Goal: Task Accomplishment & Management: Use online tool/utility

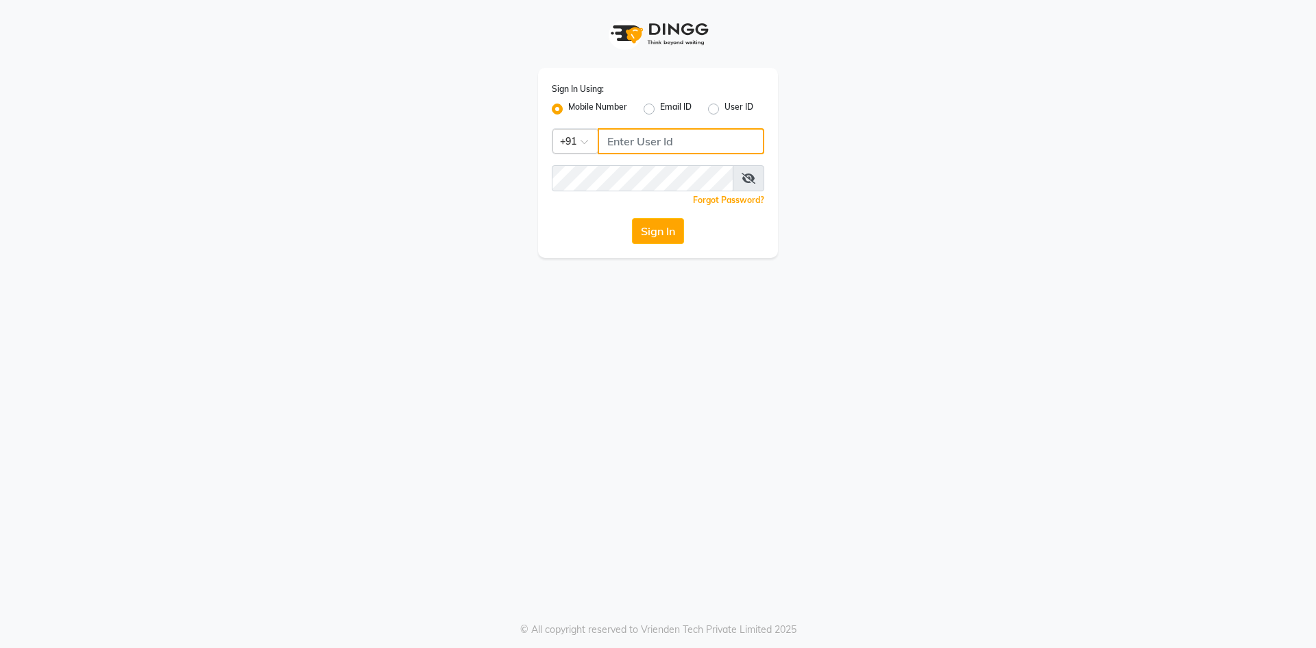
click at [643, 141] on input "Username" at bounding box center [681, 141] width 167 height 26
type input "9270029700"
click at [609, 375] on div "Sign In Using: Mobile Number Email ID User ID Country Code × [PHONE_NUMBER] Rem…" at bounding box center [658, 324] width 1316 height 648
click at [1028, 277] on div "Sign In Using: Mobile Number Email ID User ID Country Code × [PHONE_NUMBER] Rem…" at bounding box center [658, 324] width 1316 height 648
click at [813, 86] on div "Sign In Using: Mobile Number Email ID User ID Country Code × [PHONE_NUMBER] Rem…" at bounding box center [657, 129] width 781 height 258
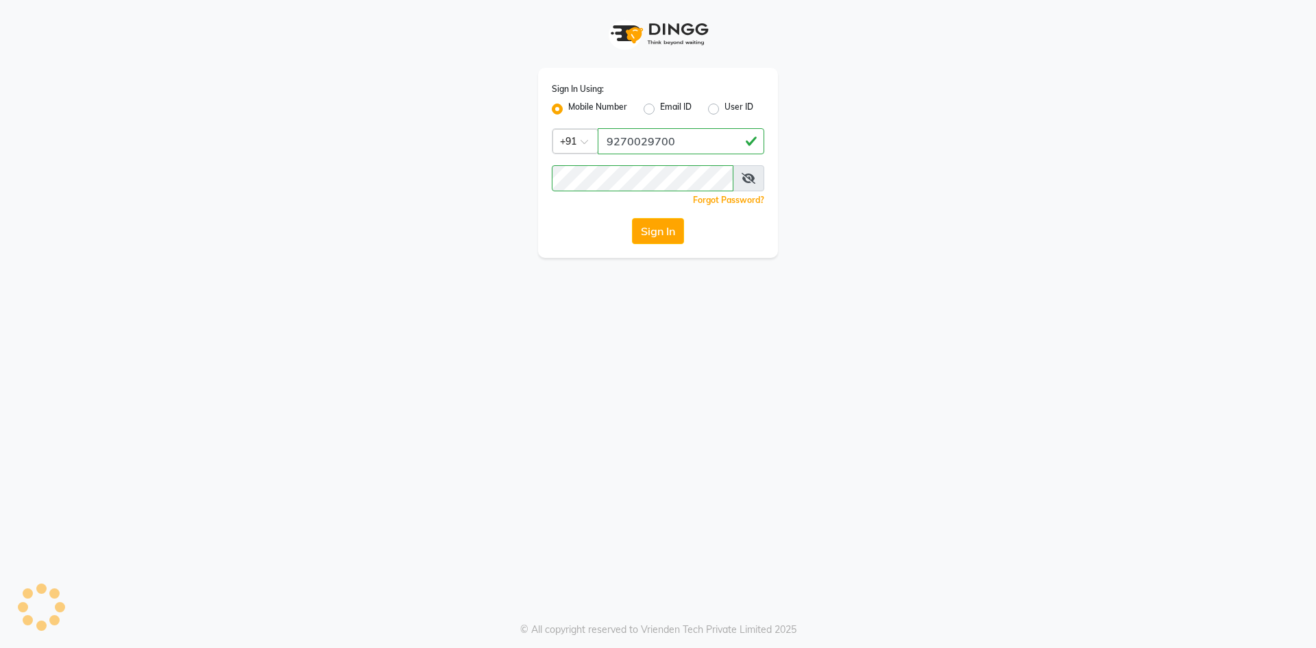
click at [813, 86] on div "Sign In Using: Mobile Number Email ID User ID Country Code × [PHONE_NUMBER] Rem…" at bounding box center [657, 129] width 781 height 258
click at [752, 178] on icon at bounding box center [748, 178] width 14 height 11
click at [637, 232] on button "Sign In" at bounding box center [658, 231] width 52 height 26
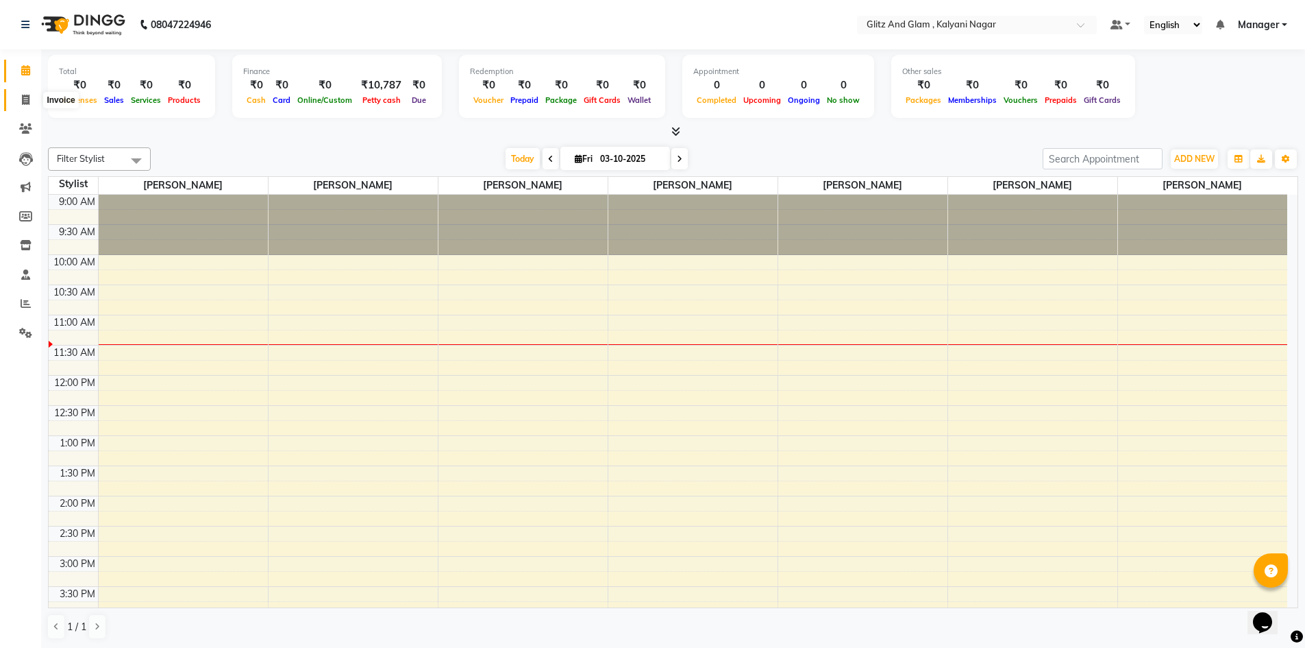
click at [29, 99] on icon at bounding box center [26, 100] width 8 height 10
select select "7347"
select select "service"
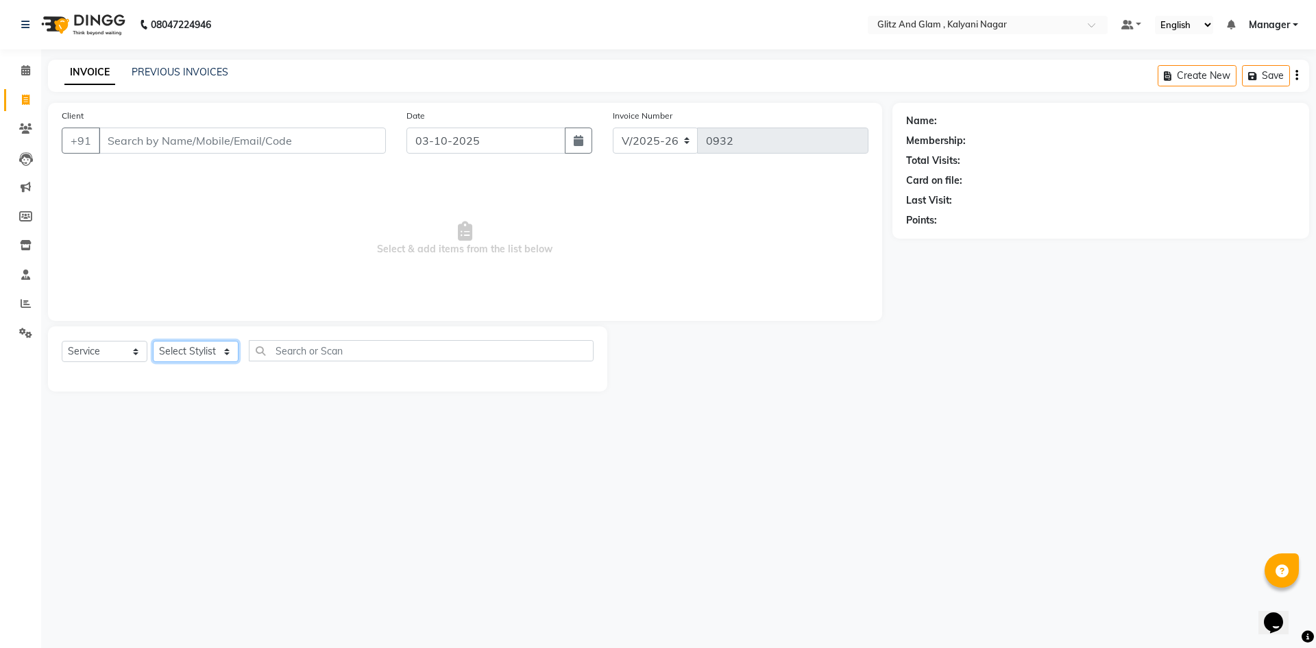
click at [194, 349] on select "Select Stylist [PERSON_NAME] [PERSON_NAME] [PERSON_NAME] [PERSON_NAME] [PERSON_…" at bounding box center [196, 351] width 86 height 21
select select "65894"
click at [153, 341] on select "Select Stylist [PERSON_NAME] [PERSON_NAME] [PERSON_NAME] [PERSON_NAME] [PERSON_…" at bounding box center [196, 351] width 86 height 21
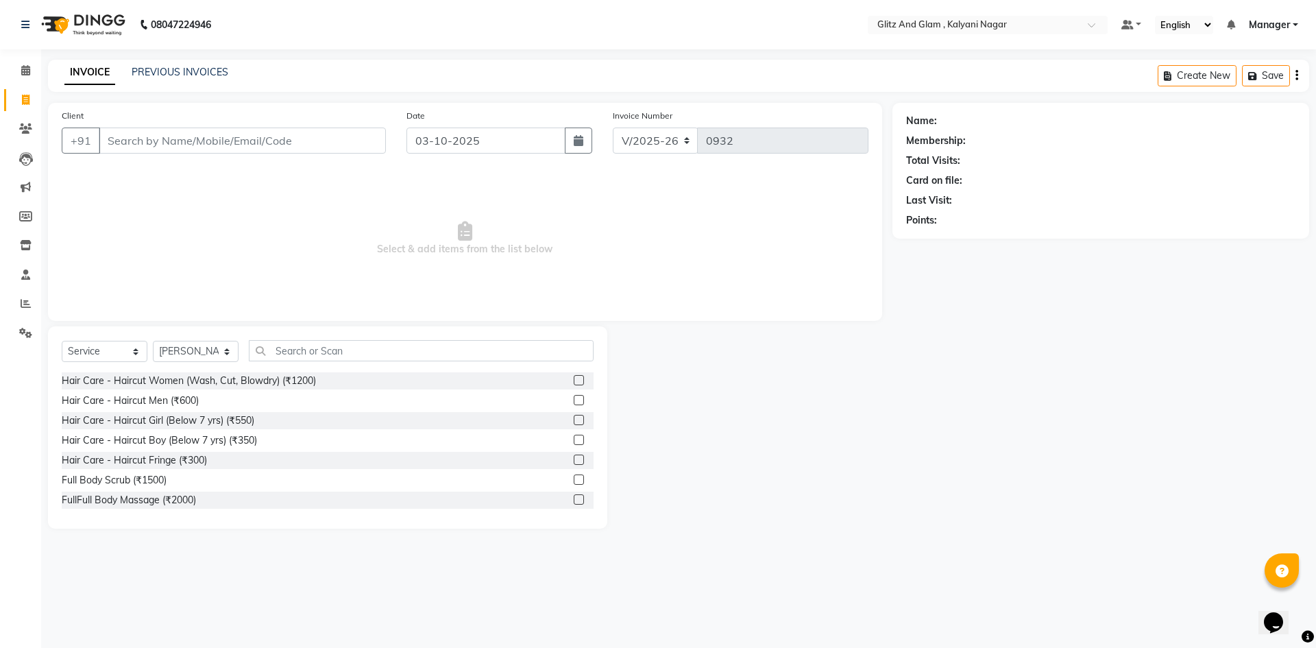
click at [574, 398] on label at bounding box center [579, 400] width 10 height 10
click at [574, 398] on input "checkbox" at bounding box center [578, 400] width 9 height 9
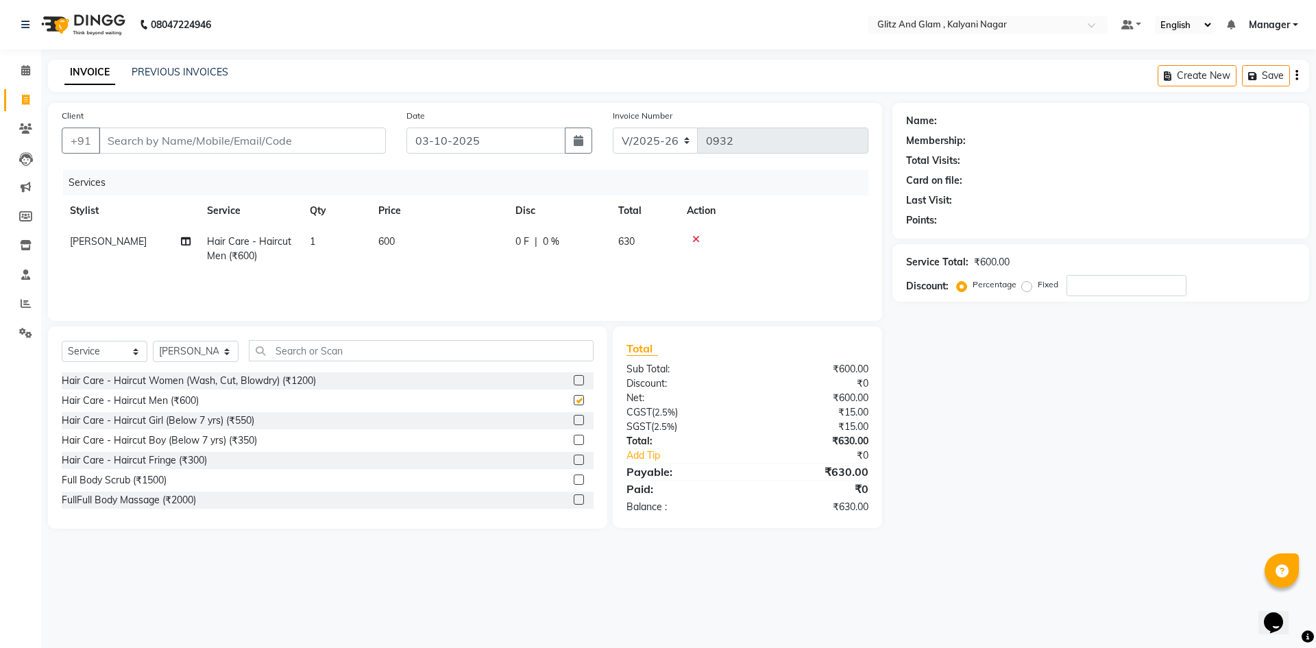
checkbox input "false"
click at [355, 347] on input "text" at bounding box center [421, 350] width 345 height 21
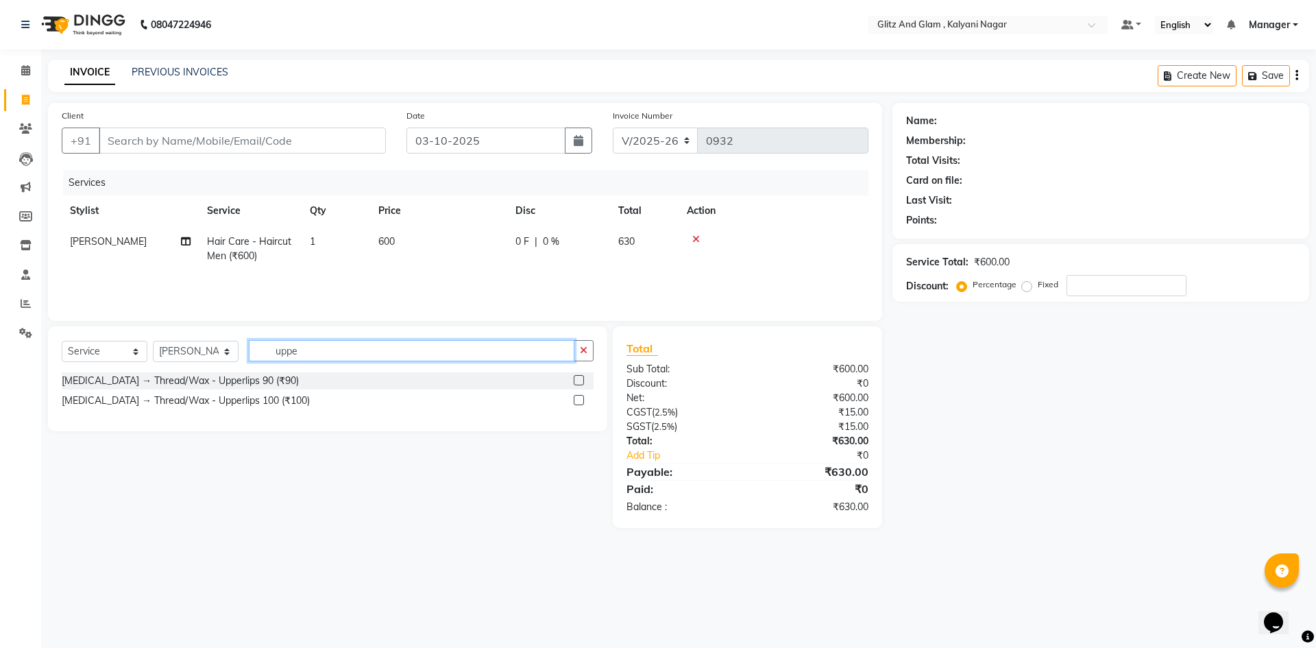
type input "uppe"
click at [580, 398] on label at bounding box center [579, 400] width 10 height 10
click at [580, 398] on input "checkbox" at bounding box center [578, 400] width 9 height 9
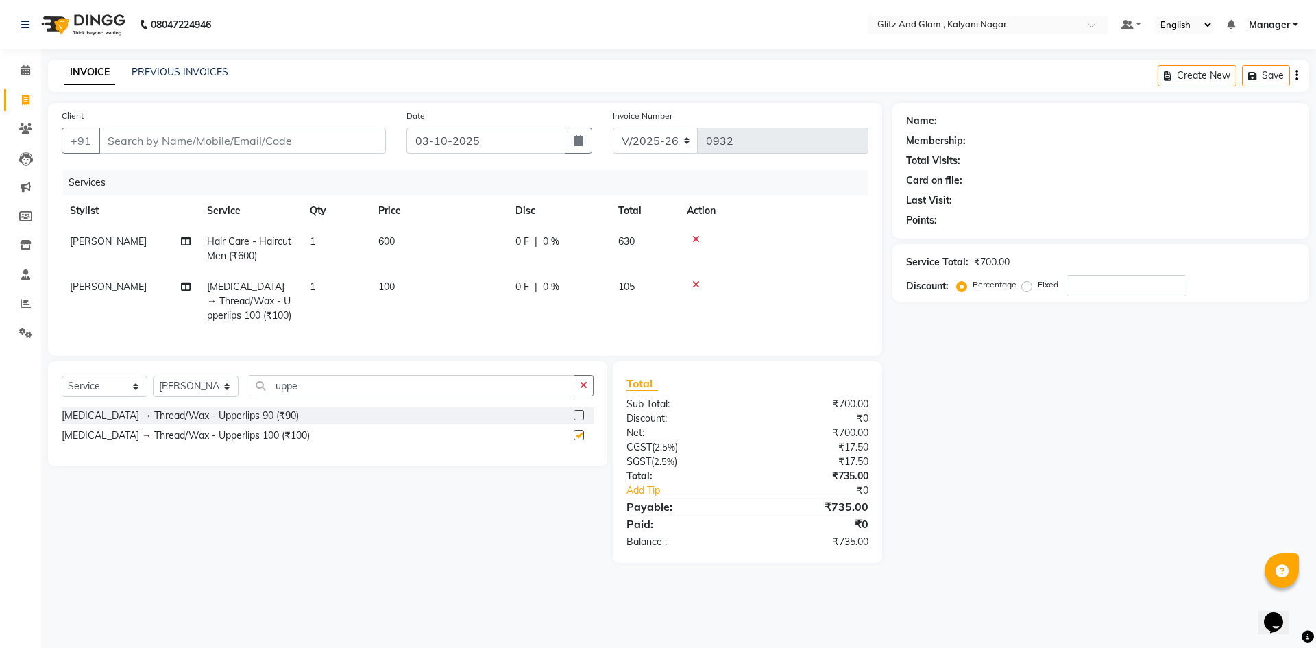
checkbox input "false"
click at [321, 396] on input "uppe" at bounding box center [411, 385] width 325 height 21
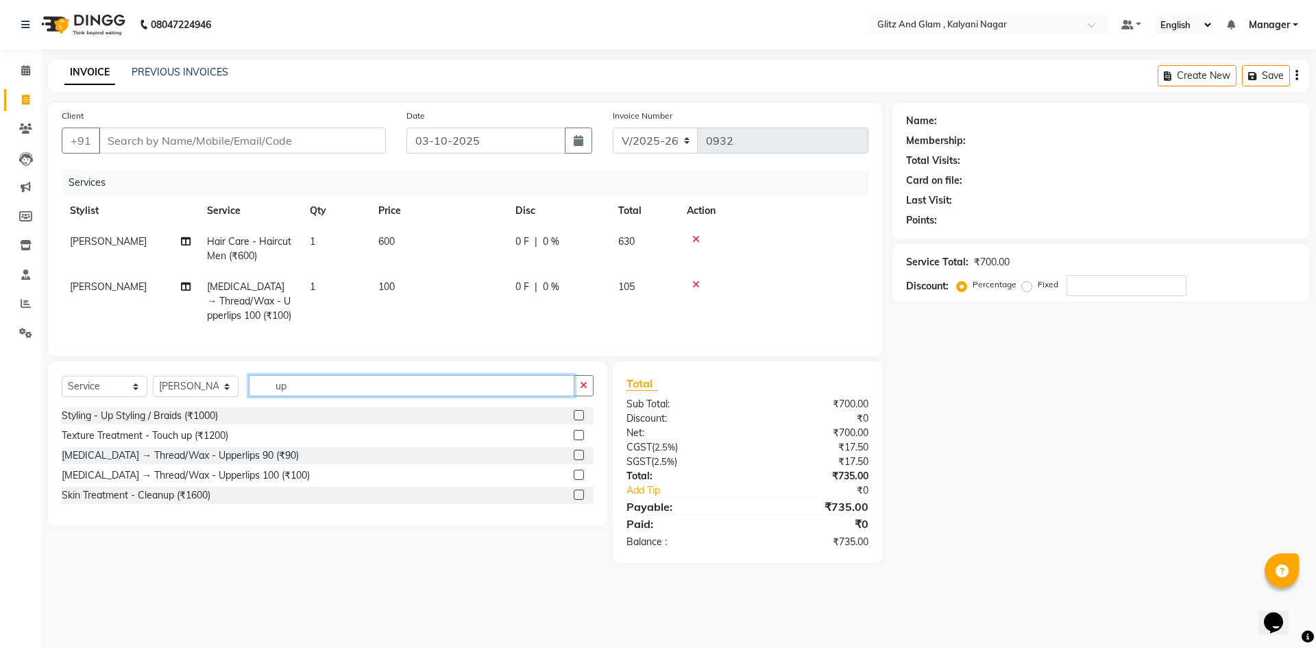
type input "u"
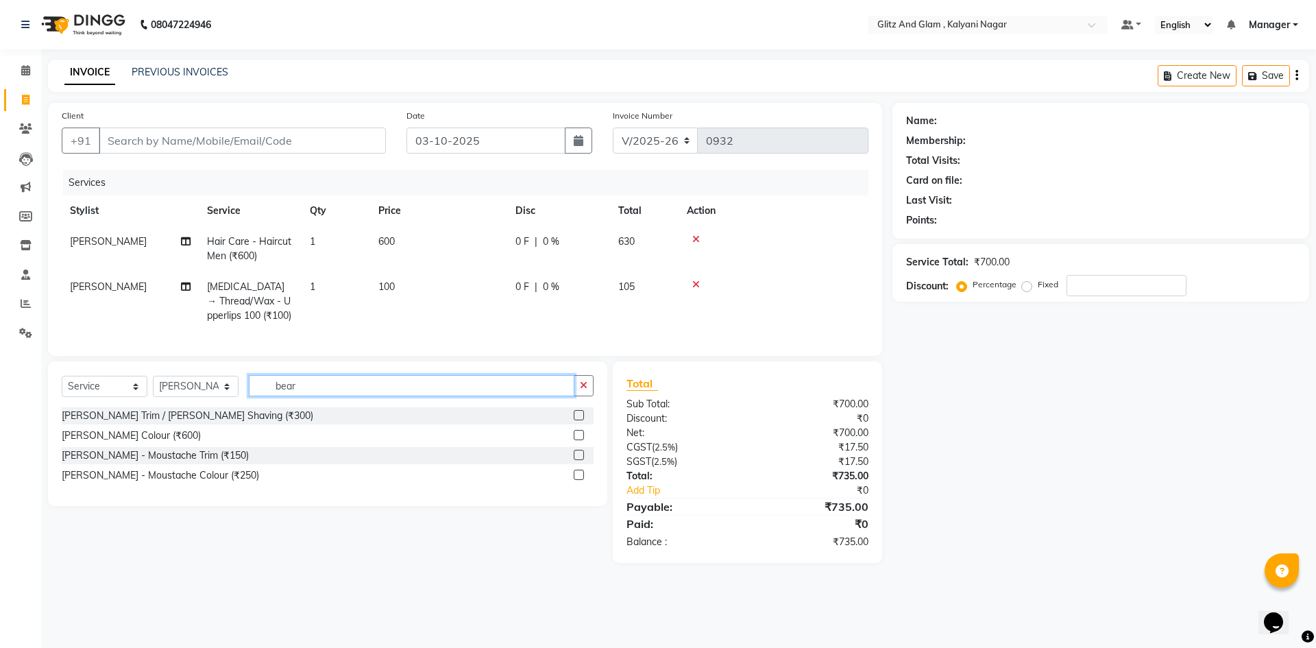
type input "bear"
click at [581, 420] on label at bounding box center [579, 415] width 10 height 10
click at [581, 420] on input "checkbox" at bounding box center [578, 415] width 9 height 9
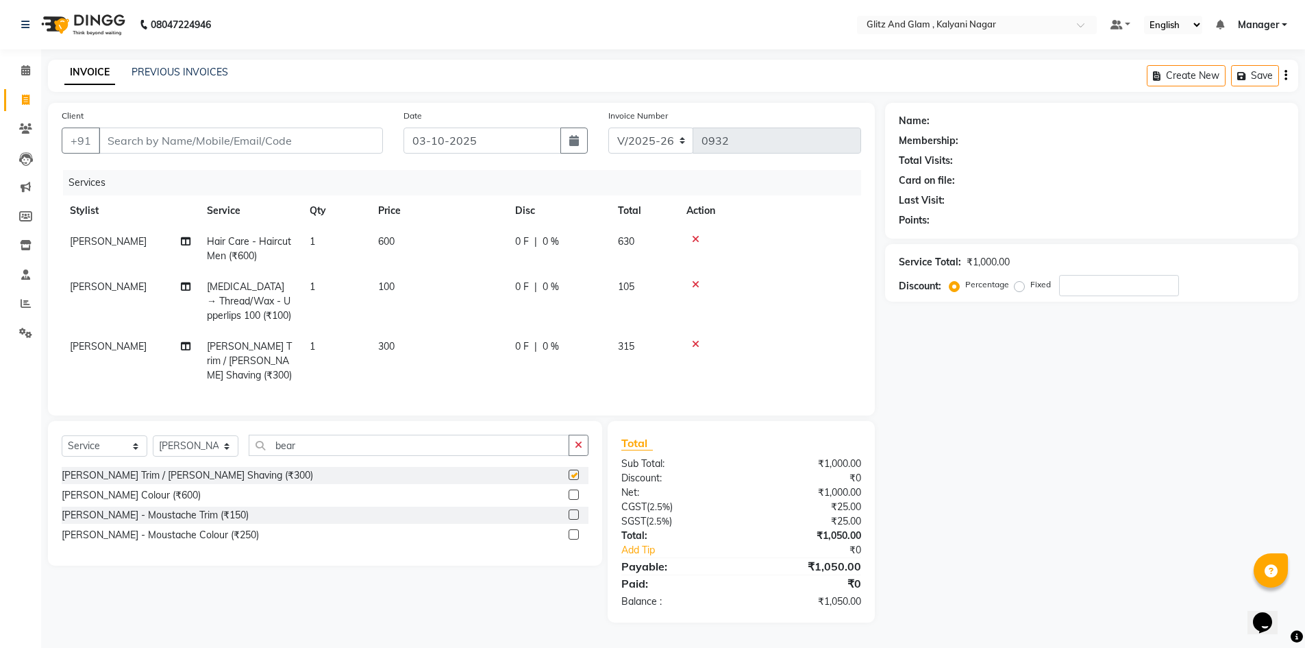
checkbox input "false"
click at [179, 136] on input "Client" at bounding box center [241, 140] width 284 height 26
type input "9"
type input "0"
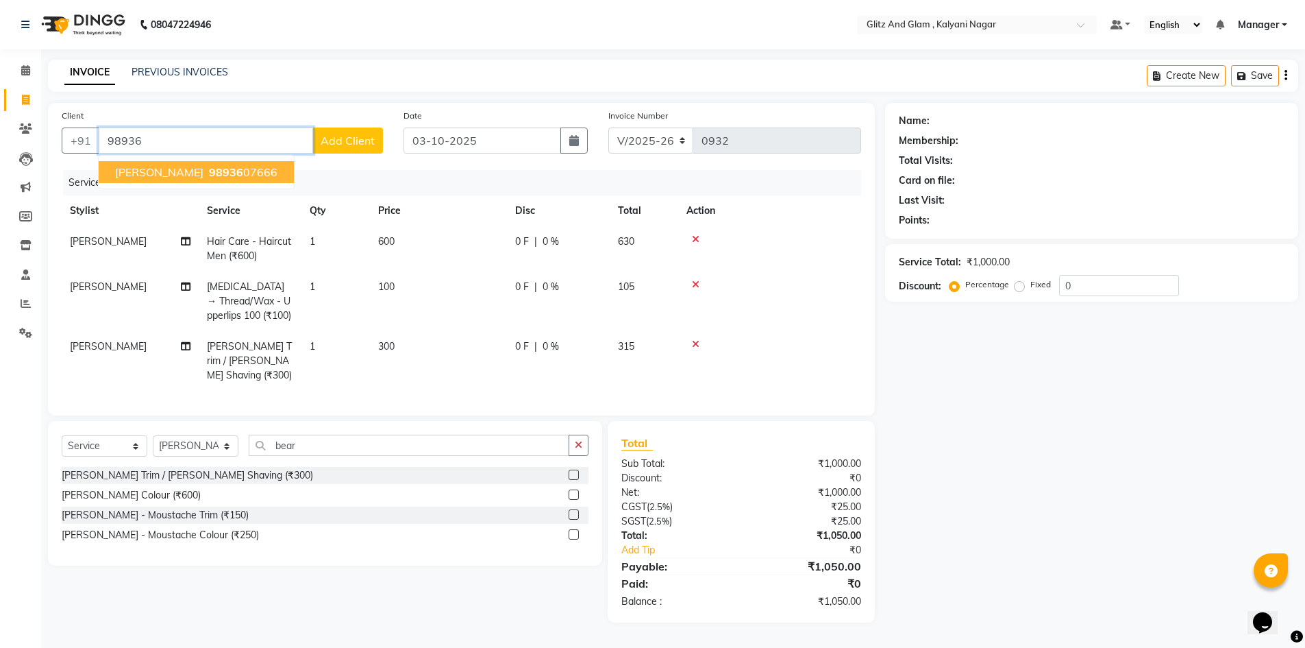
click at [152, 178] on span "[PERSON_NAME]" at bounding box center [159, 172] width 88 height 14
type input "9893607666"
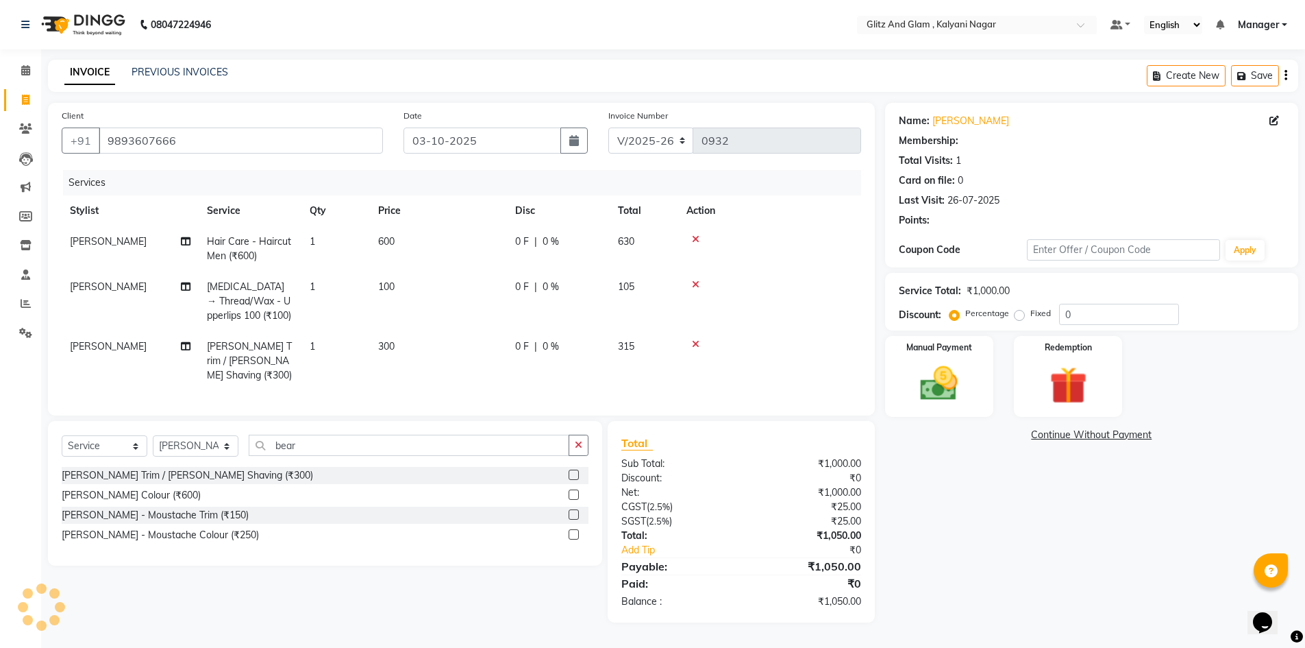
type input "20"
select select "1: Object"
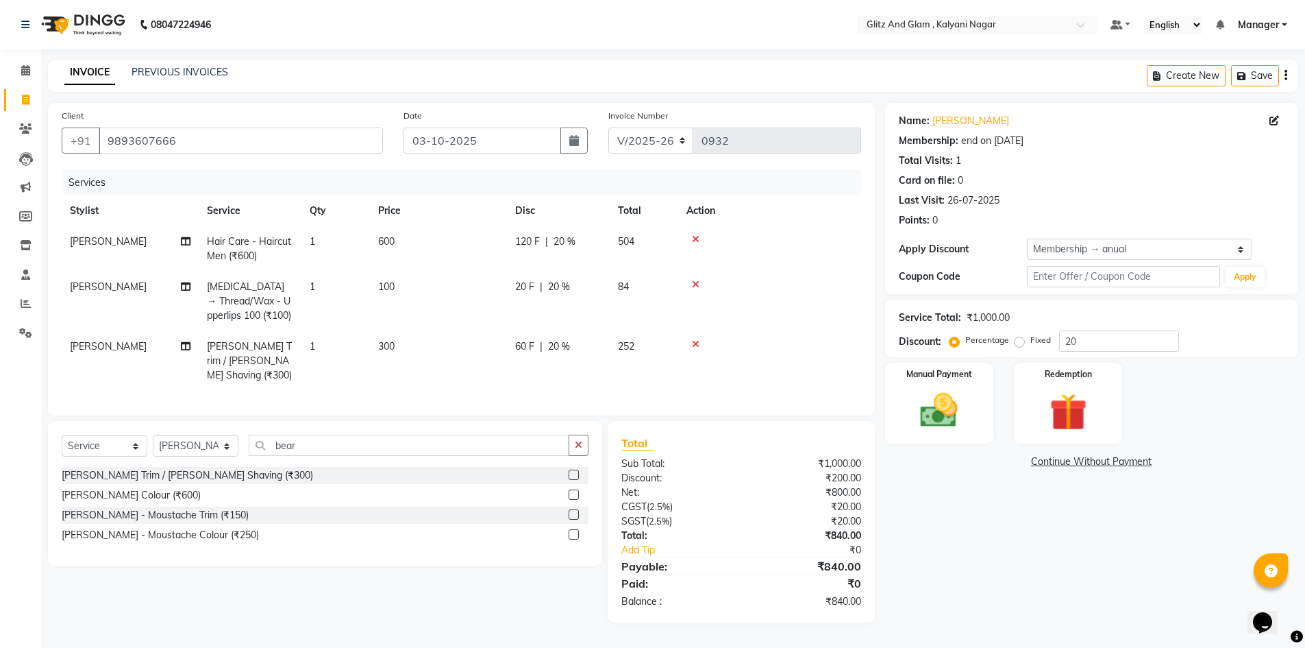
click at [112, 280] on span "[PERSON_NAME]" at bounding box center [108, 286] width 77 height 12
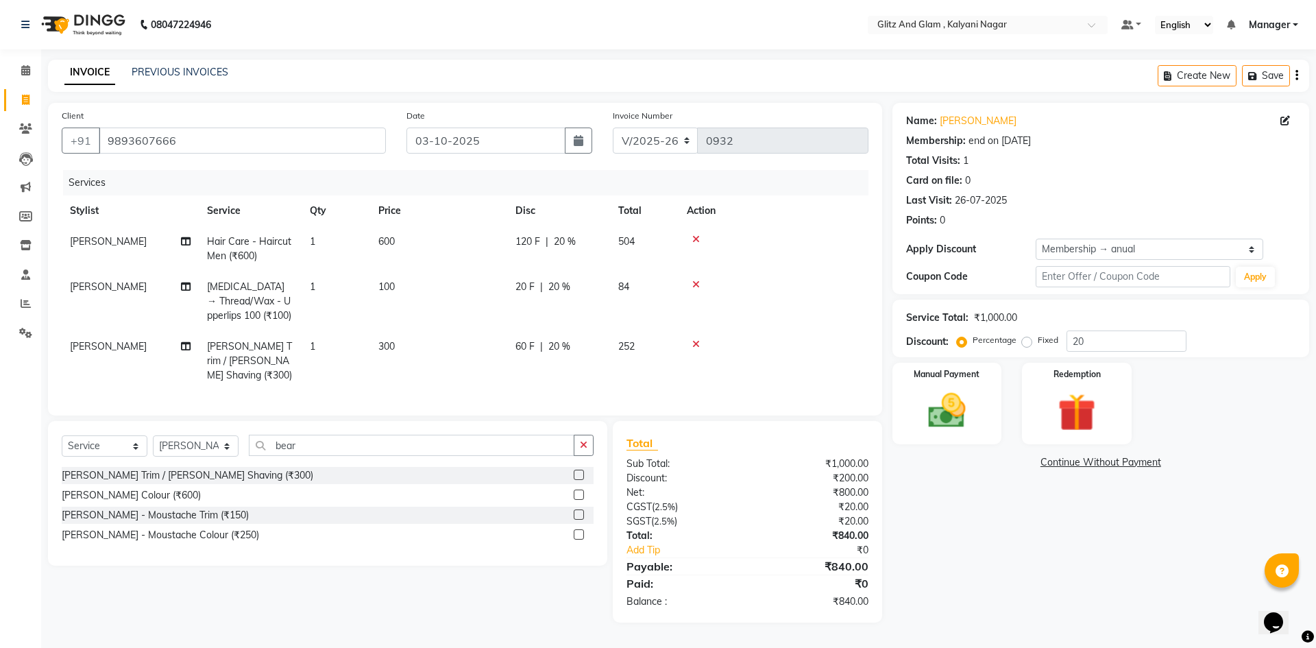
select select "65894"
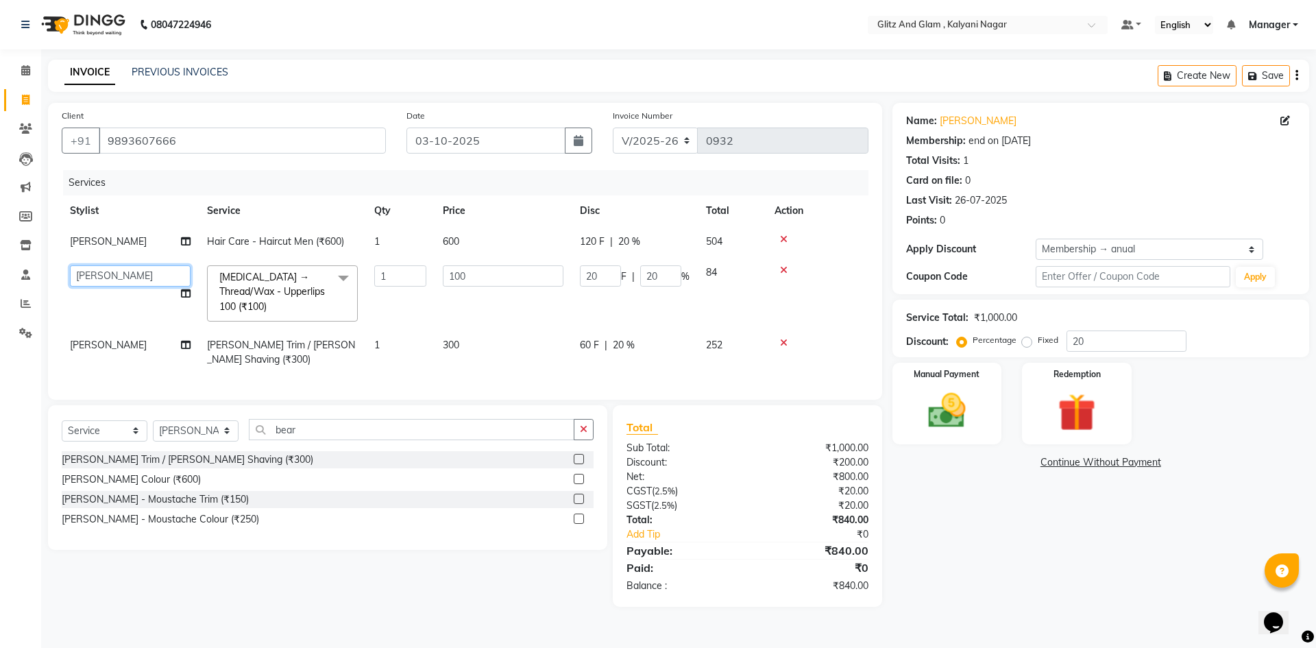
click at [112, 280] on select "[PERSON_NAME] [PERSON_NAME] [PERSON_NAME] [PERSON_NAME] [PERSON_NAME] Manager […" at bounding box center [130, 275] width 121 height 21
select select "65897"
click at [939, 418] on img at bounding box center [947, 410] width 64 height 45
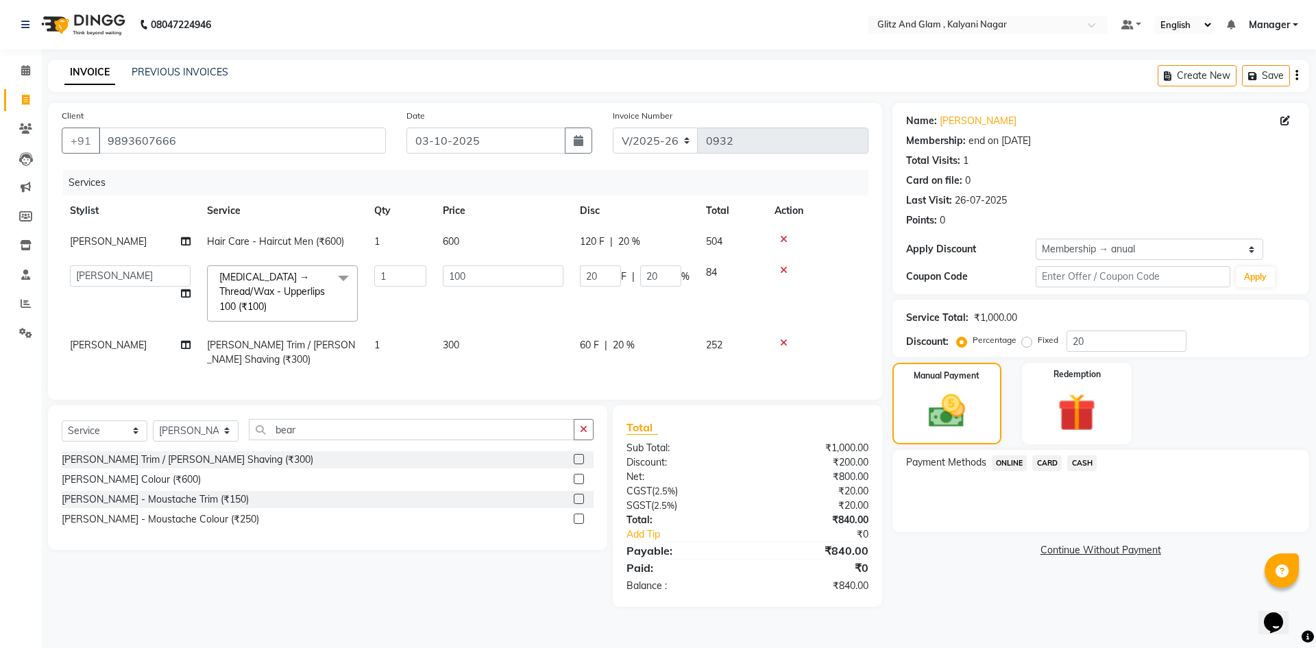
click at [1013, 463] on span "ONLINE" at bounding box center [1010, 463] width 36 height 16
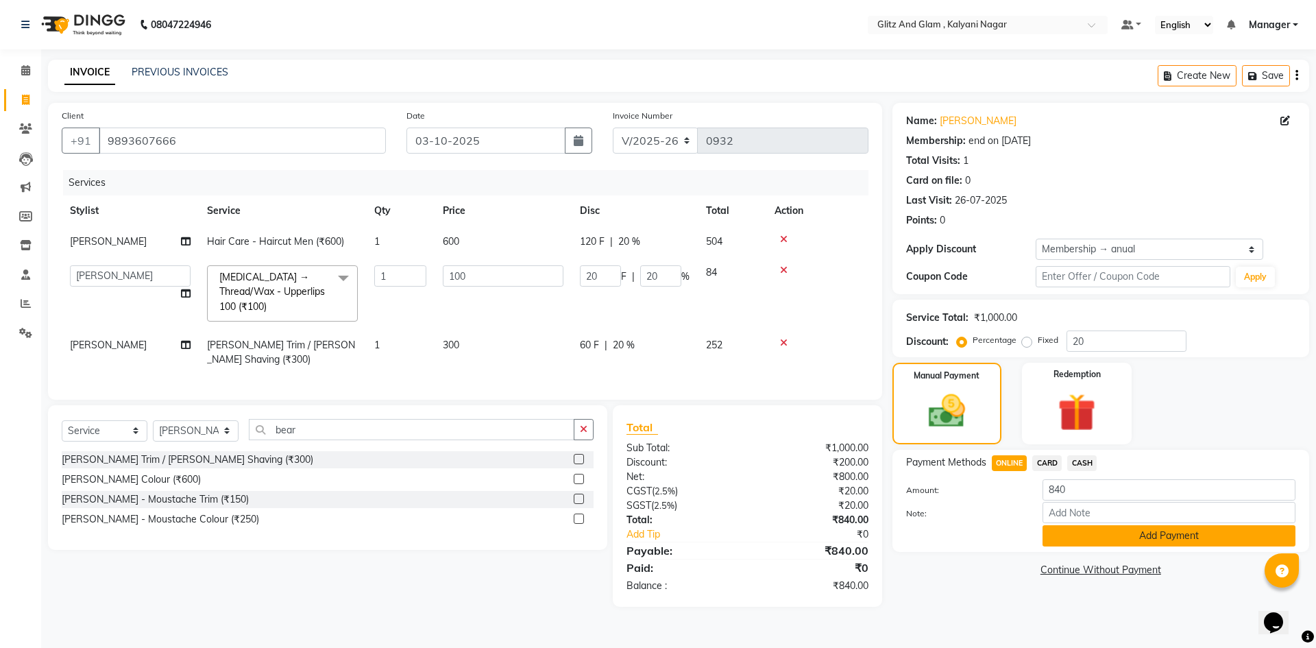
click at [1057, 536] on button "Add Payment" at bounding box center [1168, 535] width 253 height 21
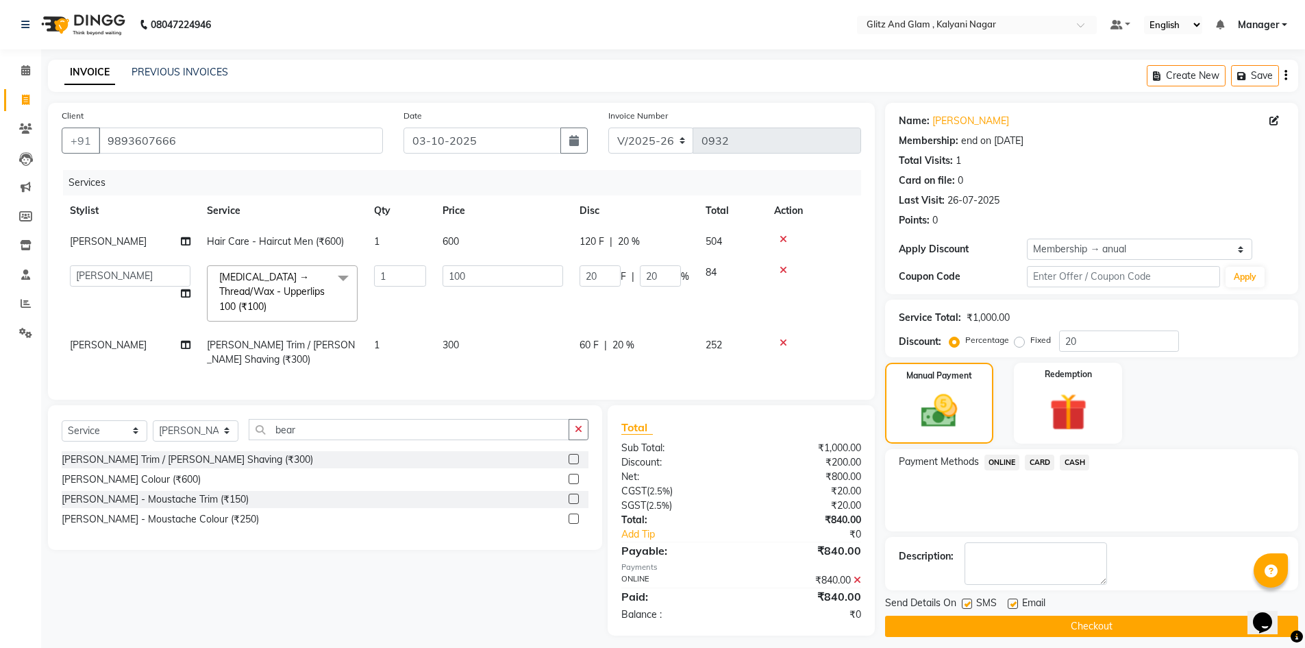
click at [1041, 623] on button "Checkout" at bounding box center [1091, 625] width 413 height 21
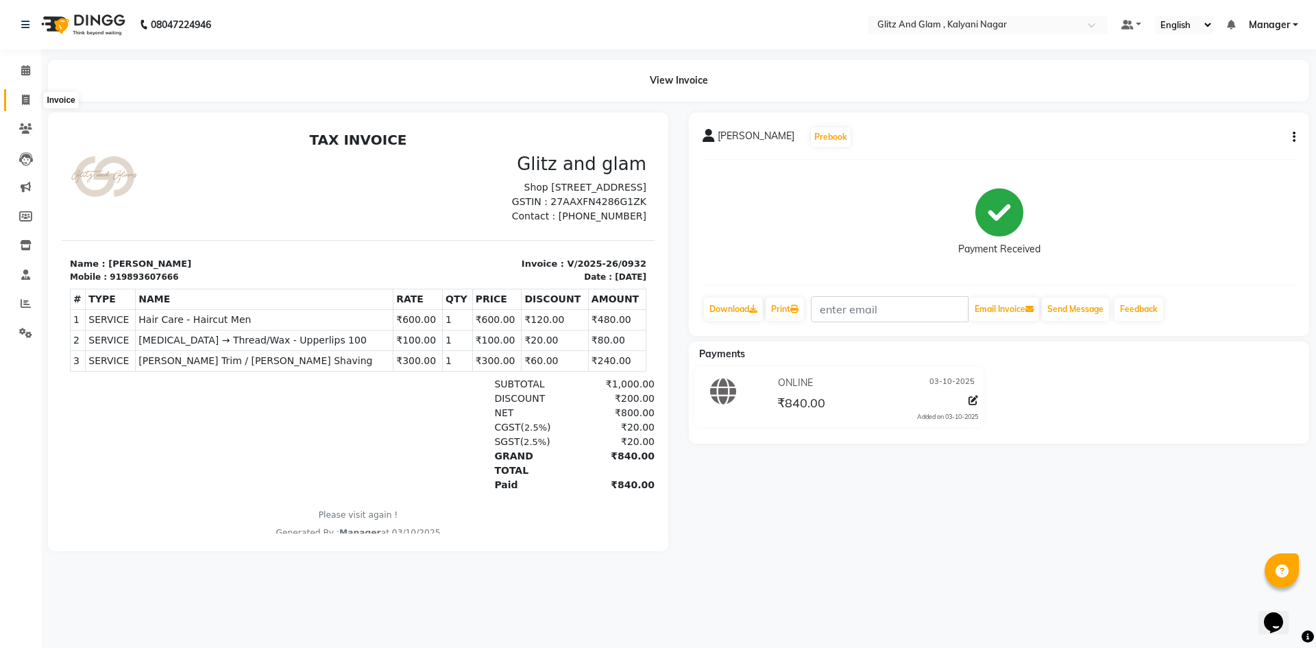
click at [27, 96] on icon at bounding box center [26, 100] width 8 height 10
select select "service"
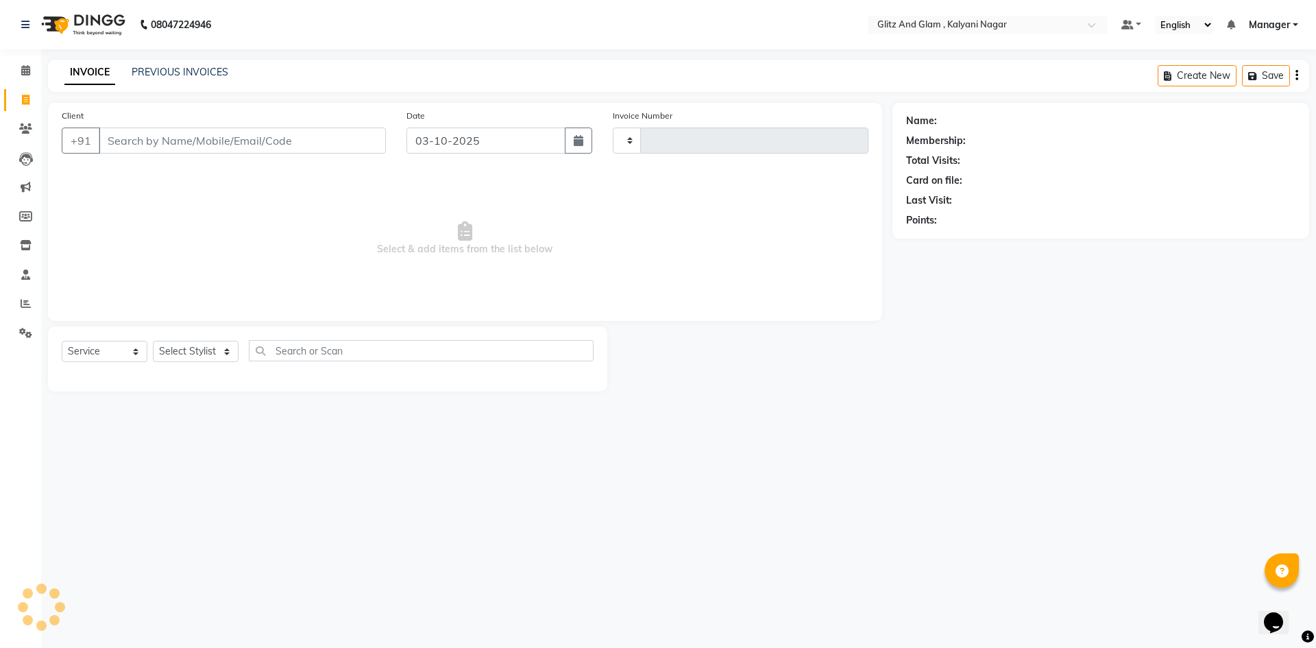
type input "0933"
select select "7347"
click at [31, 69] on span at bounding box center [26, 71] width 24 height 16
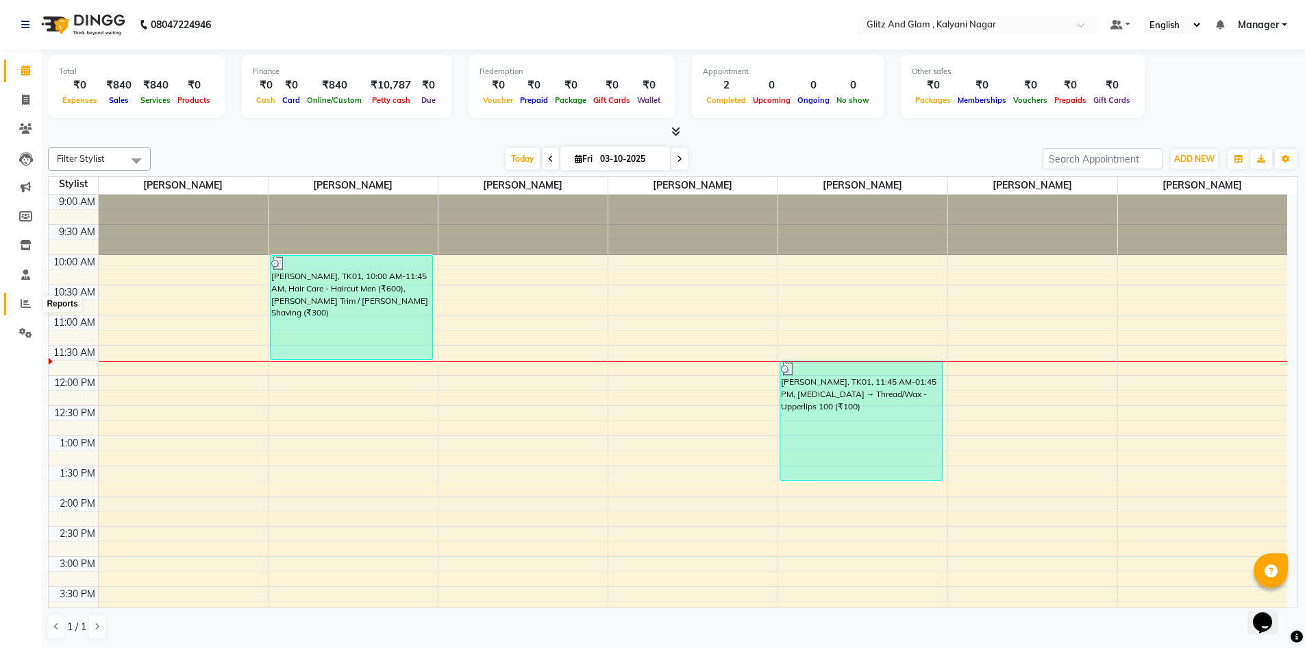
click at [25, 305] on icon at bounding box center [26, 303] width 10 height 10
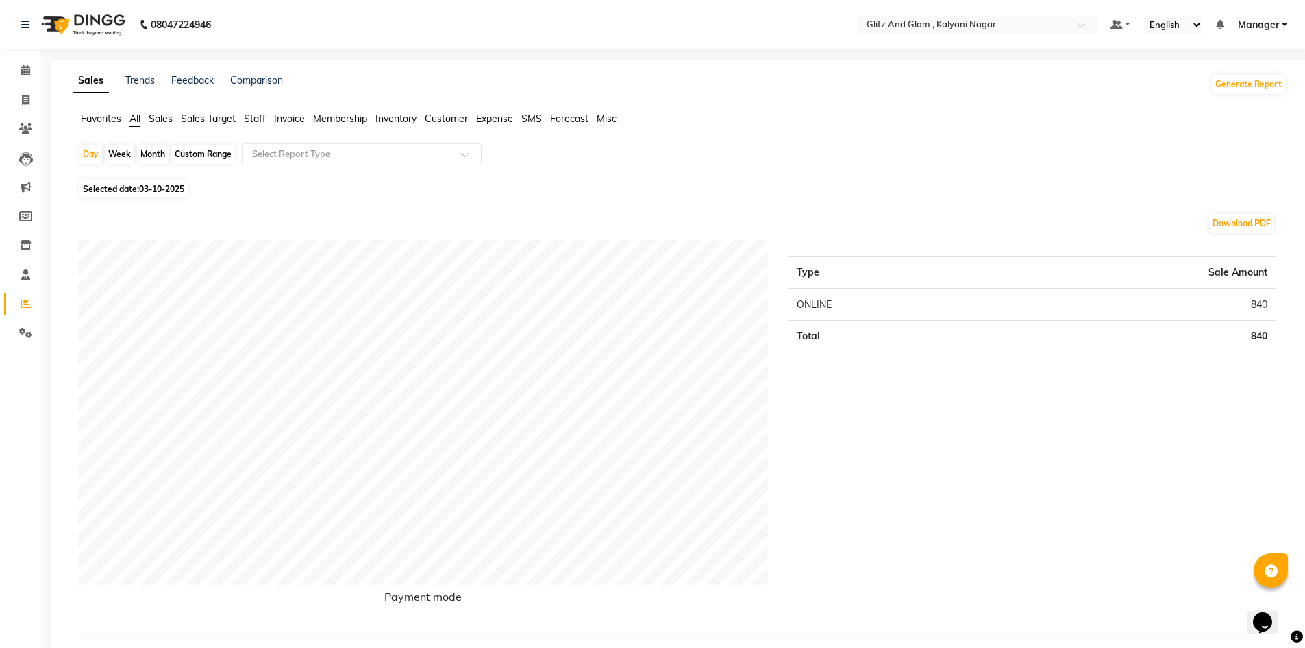
click at [149, 157] on div "Month" at bounding box center [153, 154] width 32 height 19
select select "10"
select select "2025"
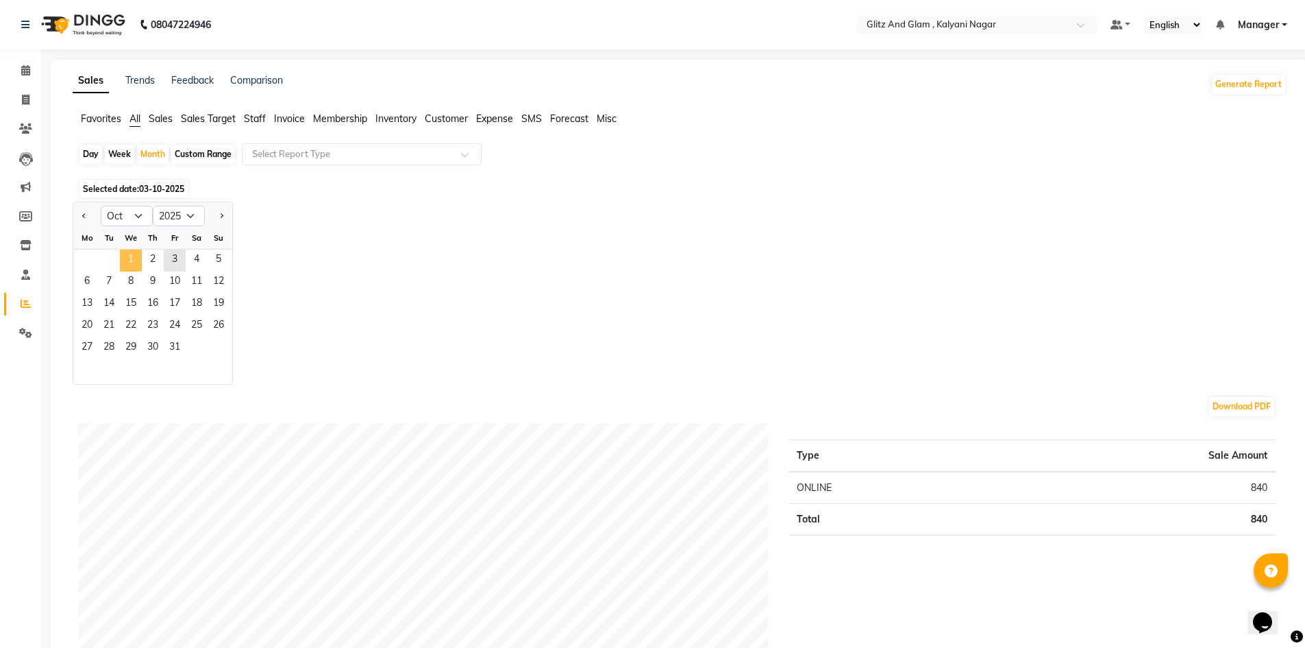
click at [126, 252] on span "1" at bounding box center [131, 260] width 22 height 22
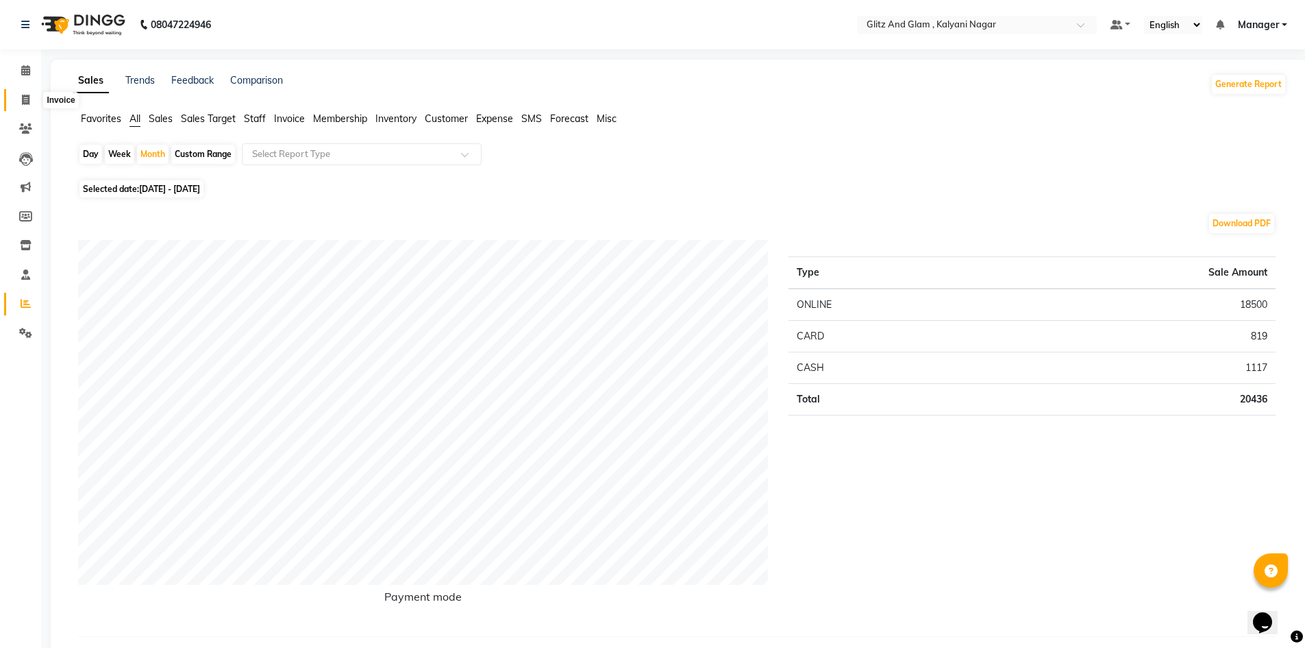
click at [21, 99] on span at bounding box center [26, 101] width 24 height 16
select select "service"
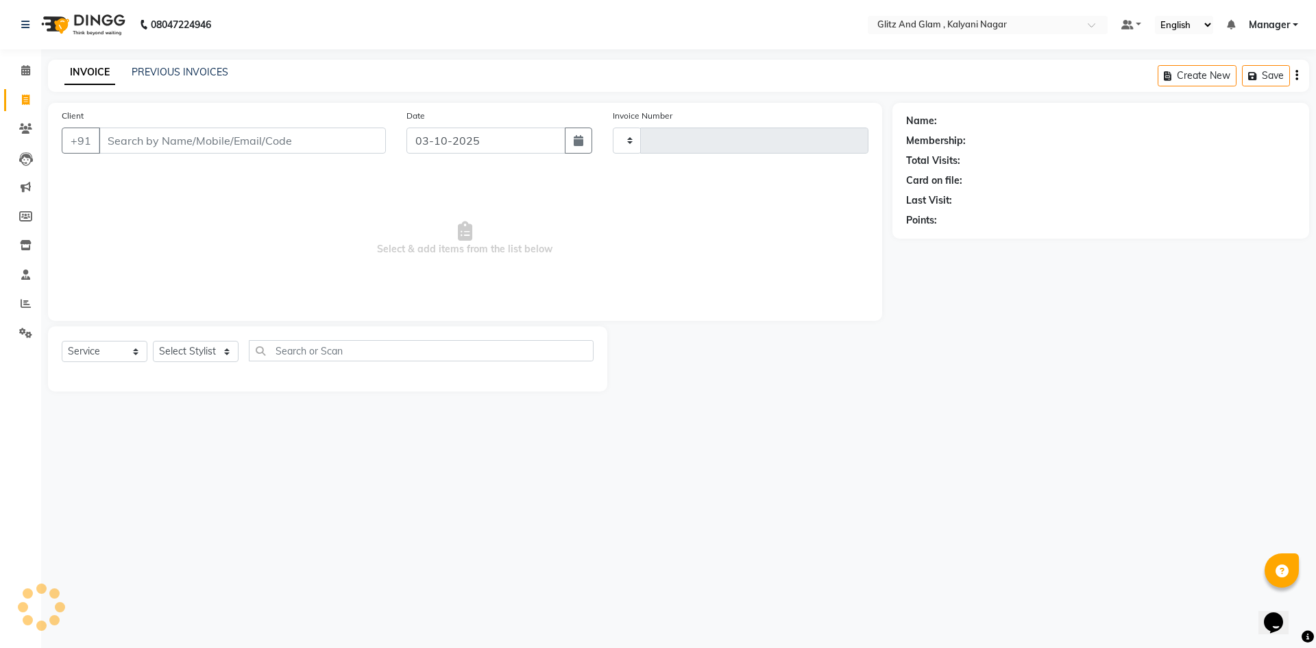
type input "0933"
select select "7347"
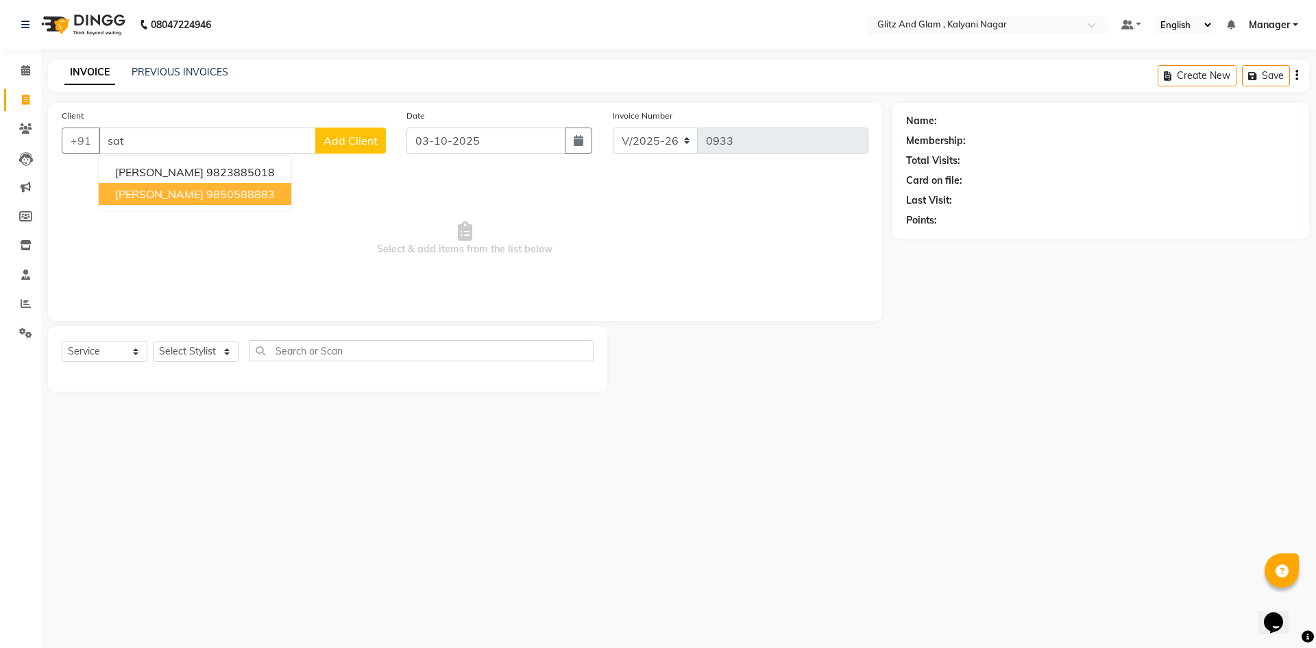
click at [206, 193] on ngb-highlight "9850588883" at bounding box center [240, 194] width 69 height 14
type input "9850588883"
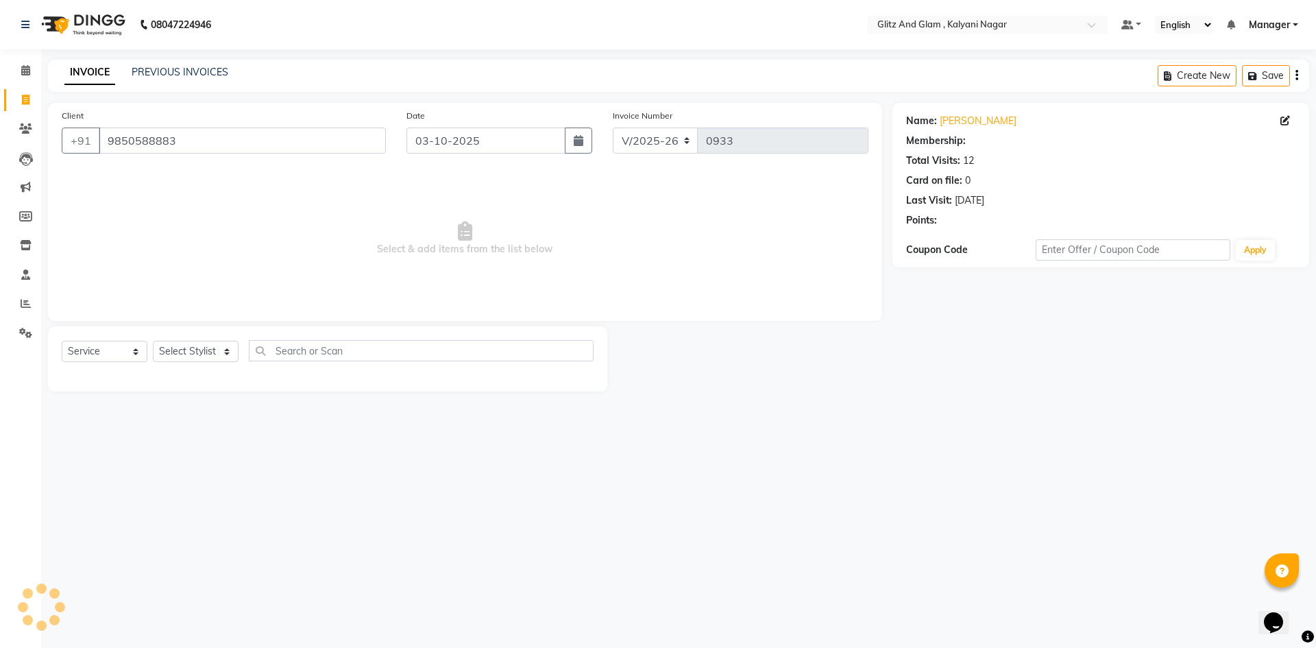
select select "1: Object"
click at [228, 358] on select "Select Stylist [PERSON_NAME] [PERSON_NAME] [PERSON_NAME] [PERSON_NAME] [PERSON_…" at bounding box center [196, 351] width 86 height 21
select select "65895"
click at [153, 341] on select "Select Stylist [PERSON_NAME] [PERSON_NAME] [PERSON_NAME] [PERSON_NAME] [PERSON_…" at bounding box center [196, 351] width 86 height 21
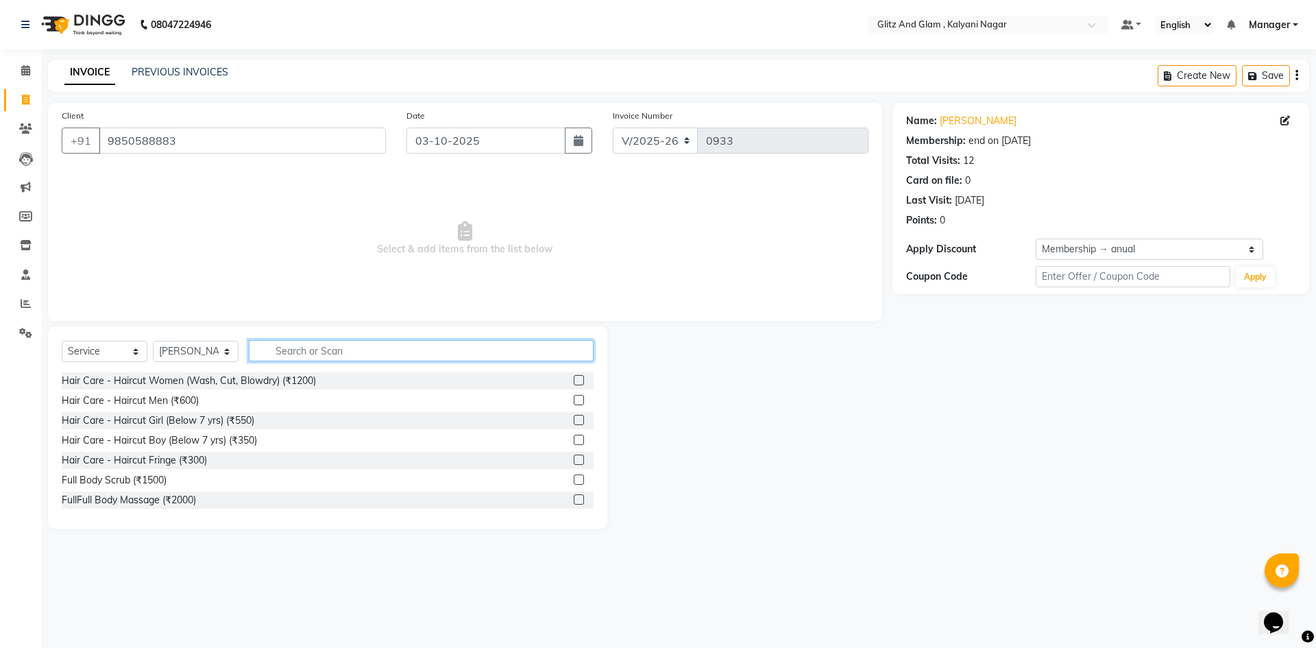
click at [280, 351] on input "text" at bounding box center [421, 350] width 345 height 21
type input "cut"
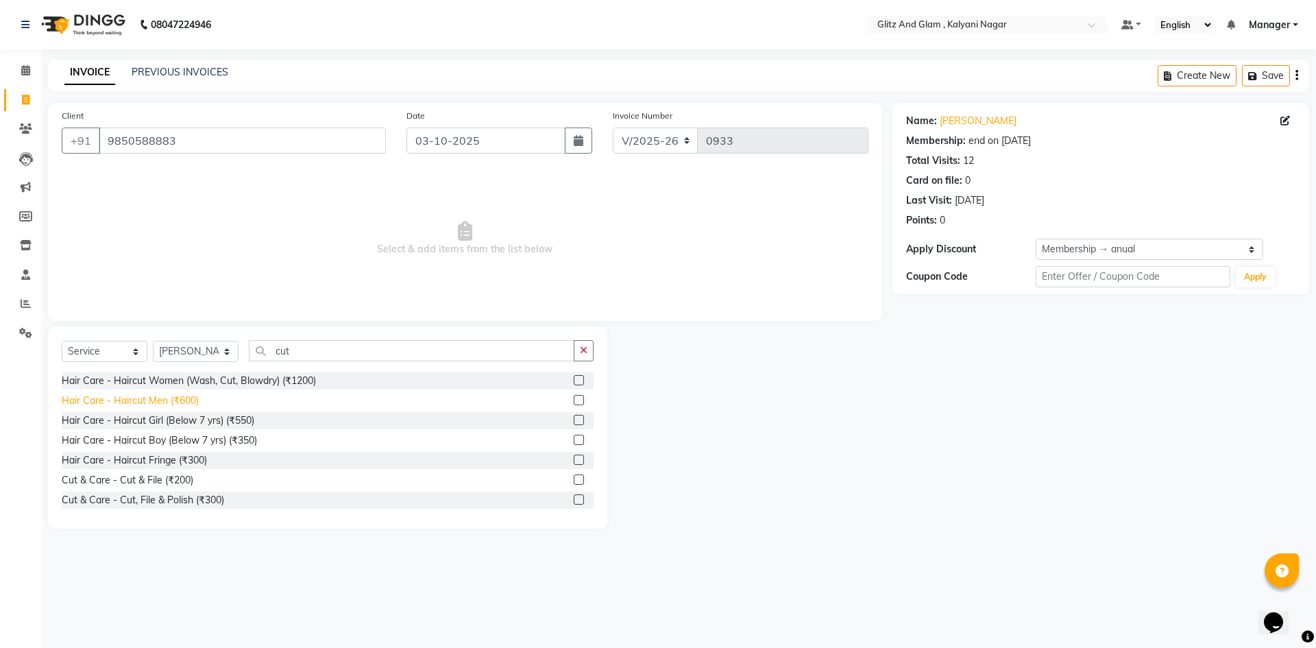
click at [178, 401] on div "Hair Care - Haircut Men (₹600)" at bounding box center [130, 400] width 137 height 14
checkbox input "false"
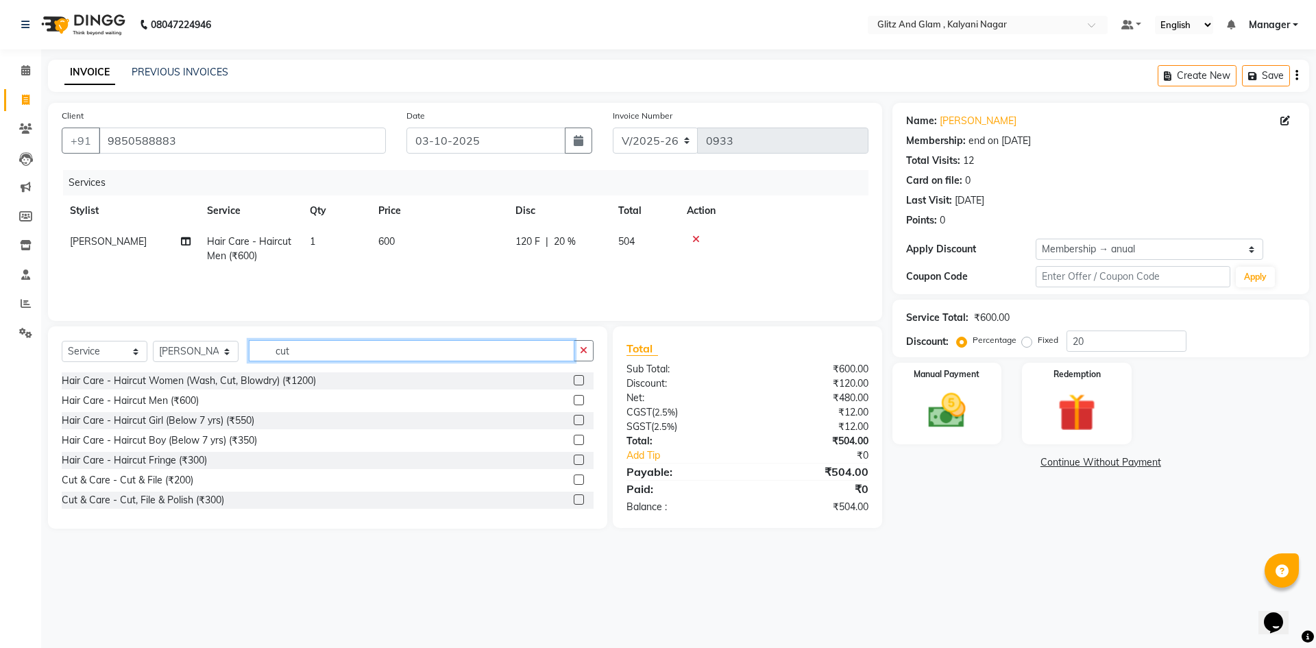
click at [294, 354] on input "cut" at bounding box center [411, 350] width 325 height 21
type input "c"
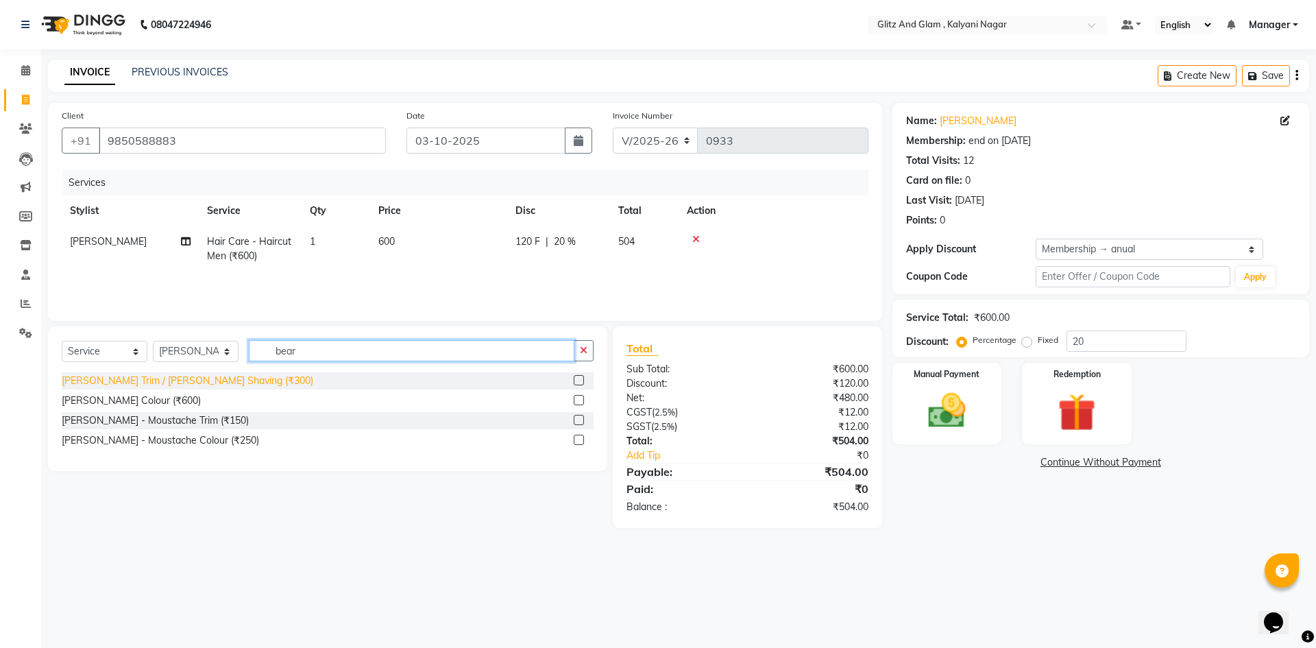
type input "bear"
click at [230, 382] on div "[PERSON_NAME] Trim / [PERSON_NAME] Shaving (₹300)" at bounding box center [187, 380] width 251 height 14
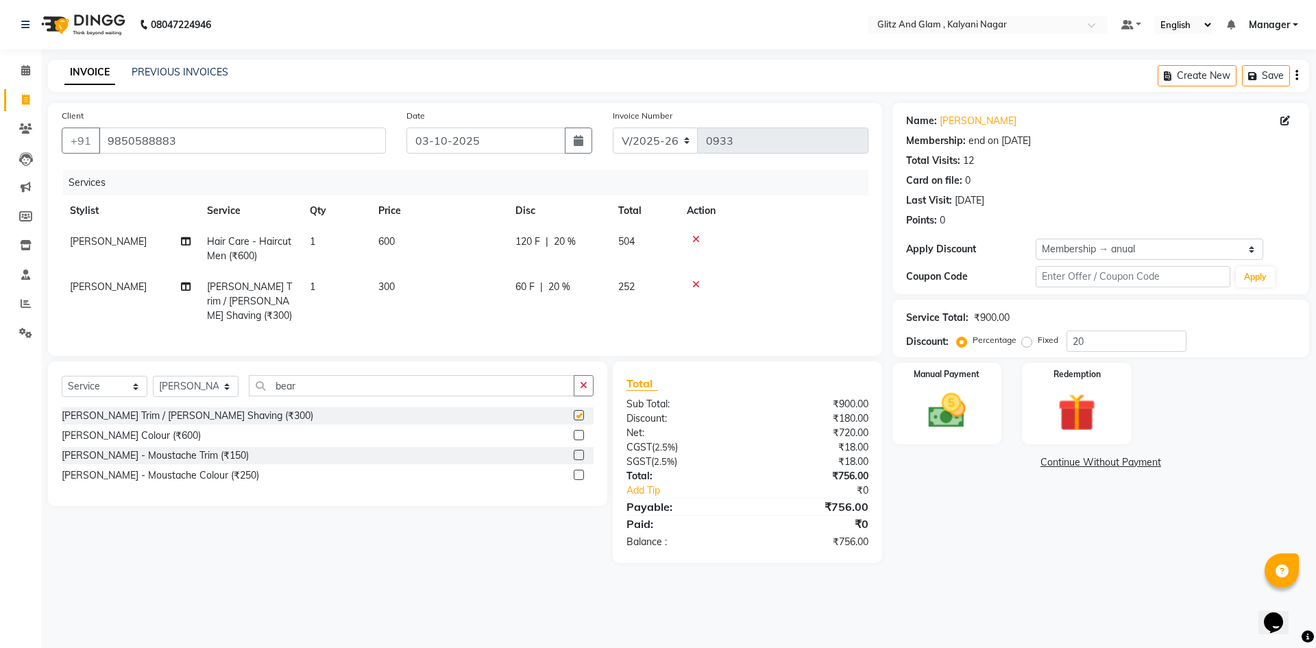
checkbox input "false"
click at [1032, 474] on div "Name: [PERSON_NAME] Membership: end on [DATE] Total Visits: 12 Card on file: 0 …" at bounding box center [1105, 333] width 427 height 460
click at [968, 420] on img at bounding box center [947, 410] width 64 height 45
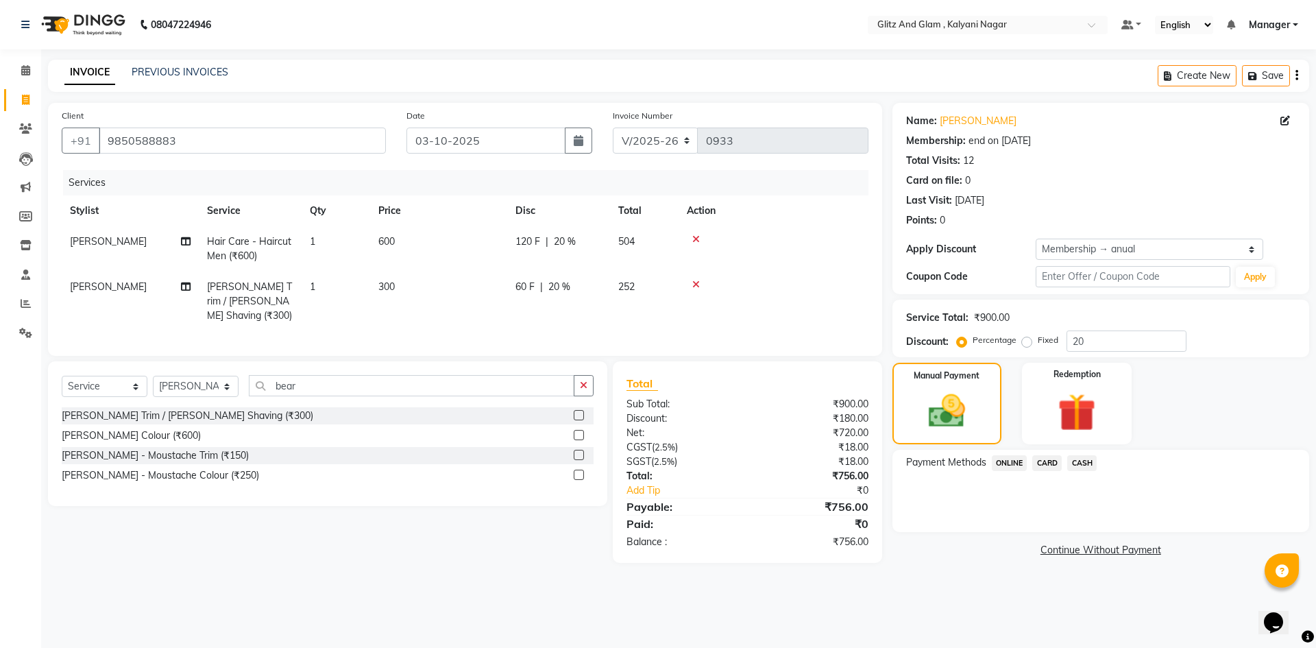
click at [1044, 465] on span "CARD" at bounding box center [1046, 463] width 29 height 16
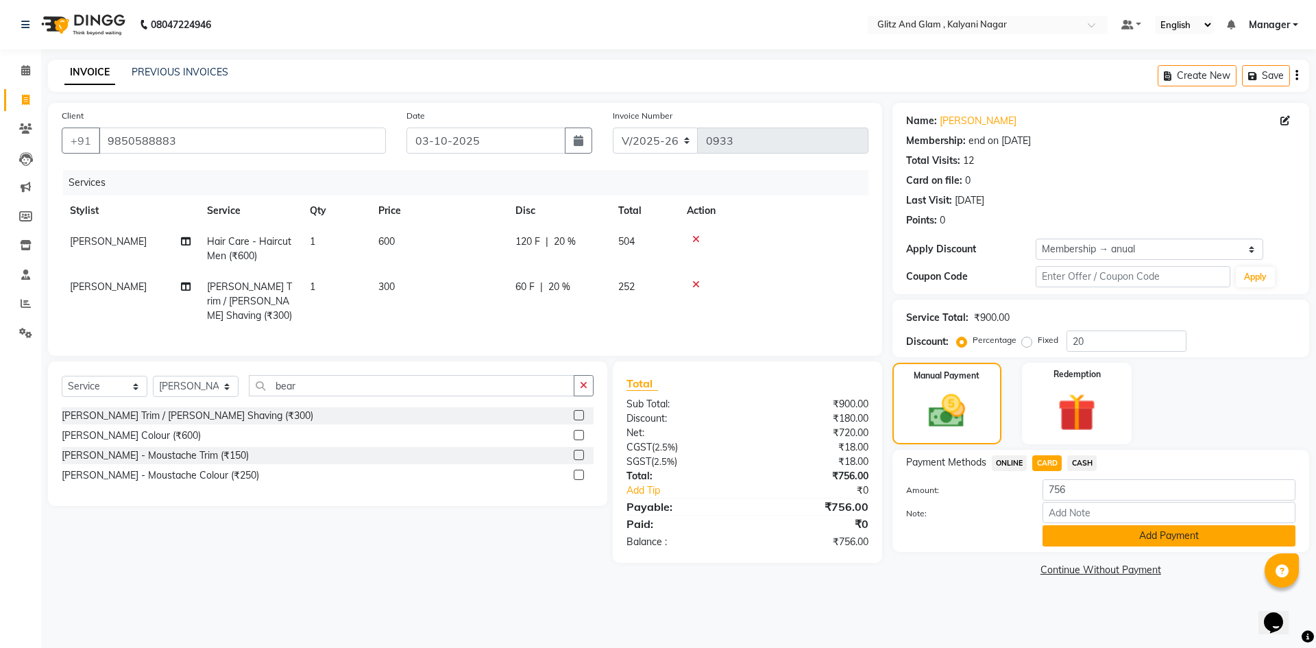
click at [1085, 541] on button "Add Payment" at bounding box center [1168, 535] width 253 height 21
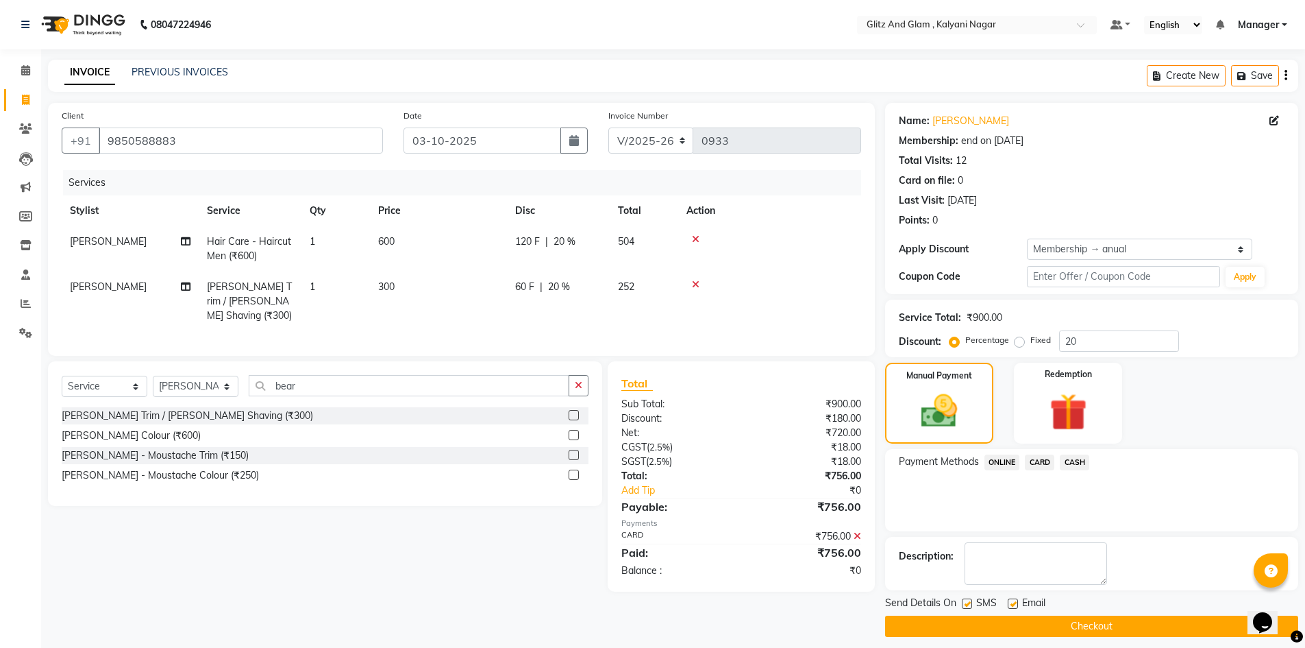
click at [1085, 628] on button "Checkout" at bounding box center [1091, 625] width 413 height 21
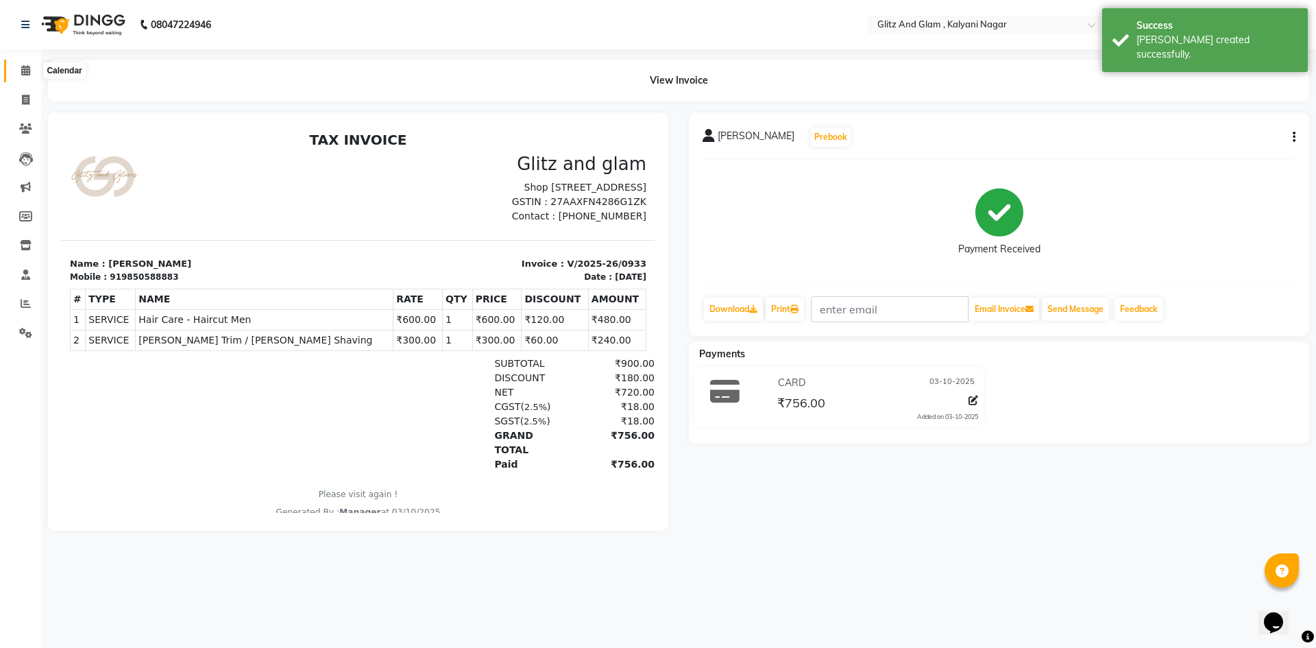
click at [24, 66] on icon at bounding box center [25, 70] width 9 height 10
